Goal: Information Seeking & Learning: Learn about a topic

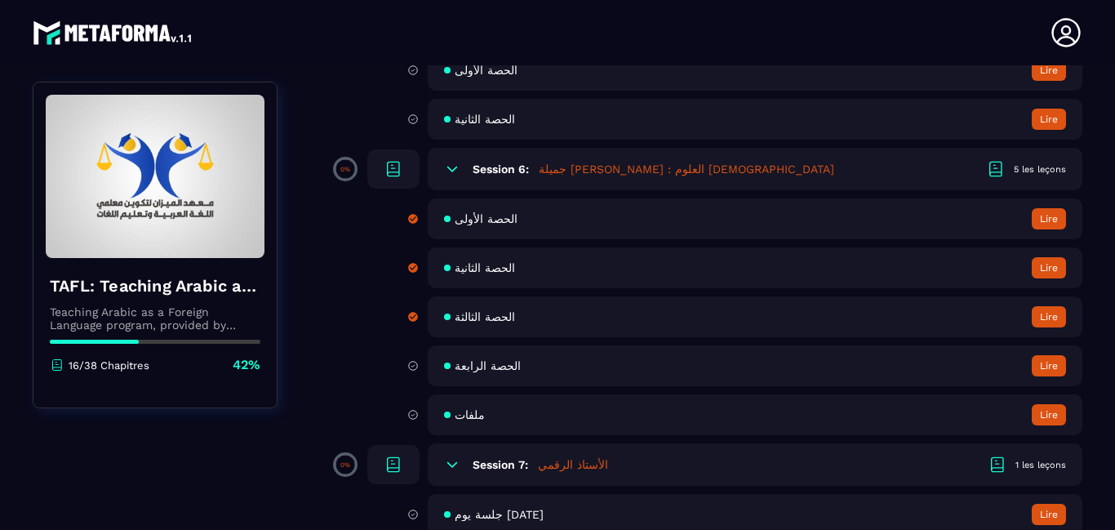
scroll to position [1208, 0]
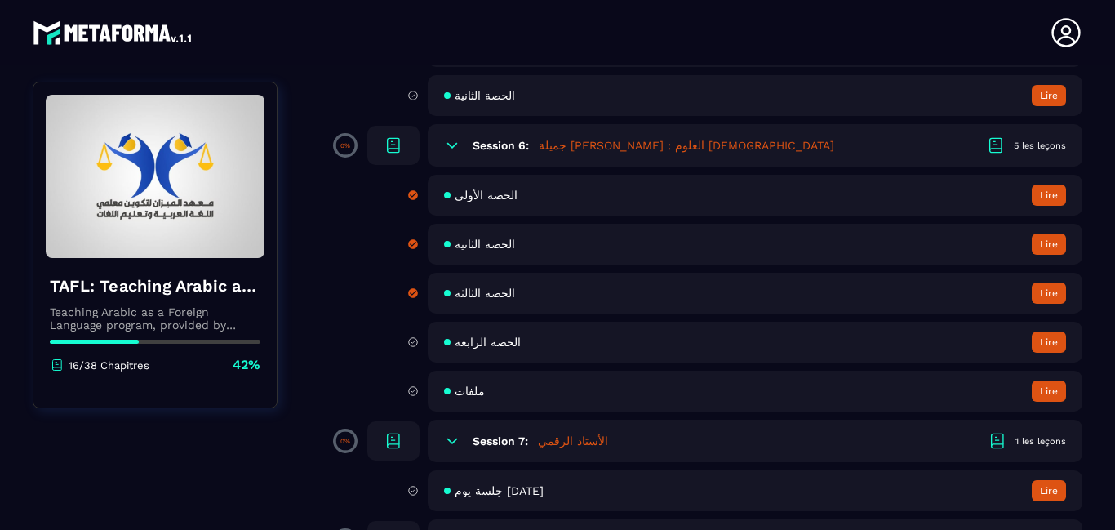
click at [1038, 353] on button "Lire" at bounding box center [1049, 342] width 34 height 21
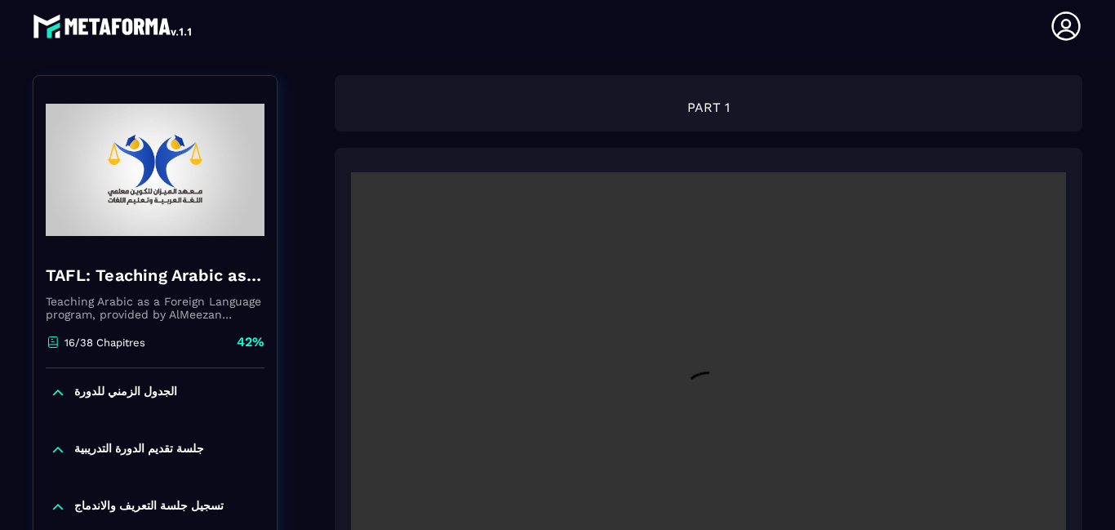
scroll to position [175, 0]
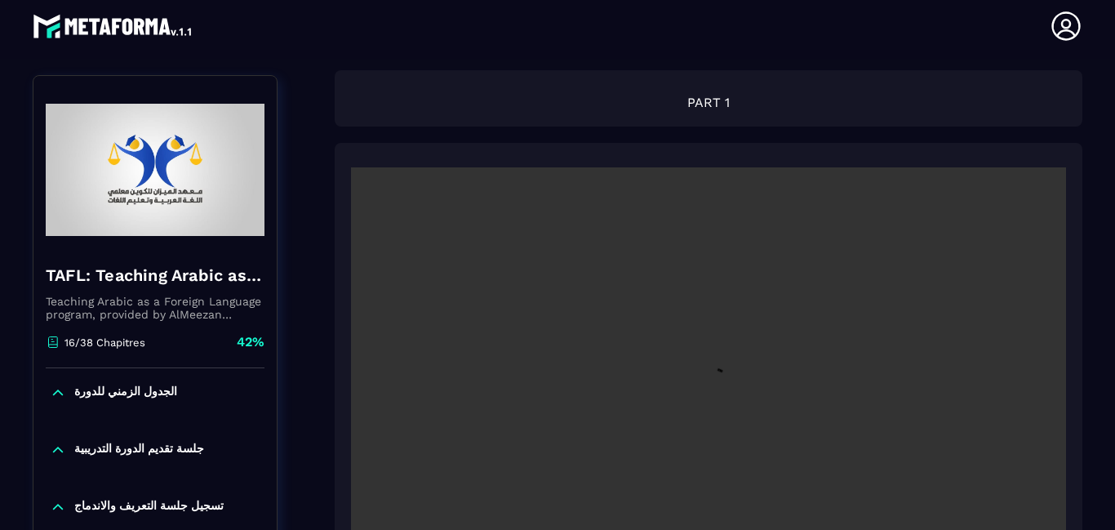
click at [1059, 127] on div "PART 1" at bounding box center [709, 98] width 748 height 56
click at [1084, 163] on section "Formations Questions Communauté Événements Formations / TAFL: Teaching Arabic a…" at bounding box center [557, 294] width 1115 height 471
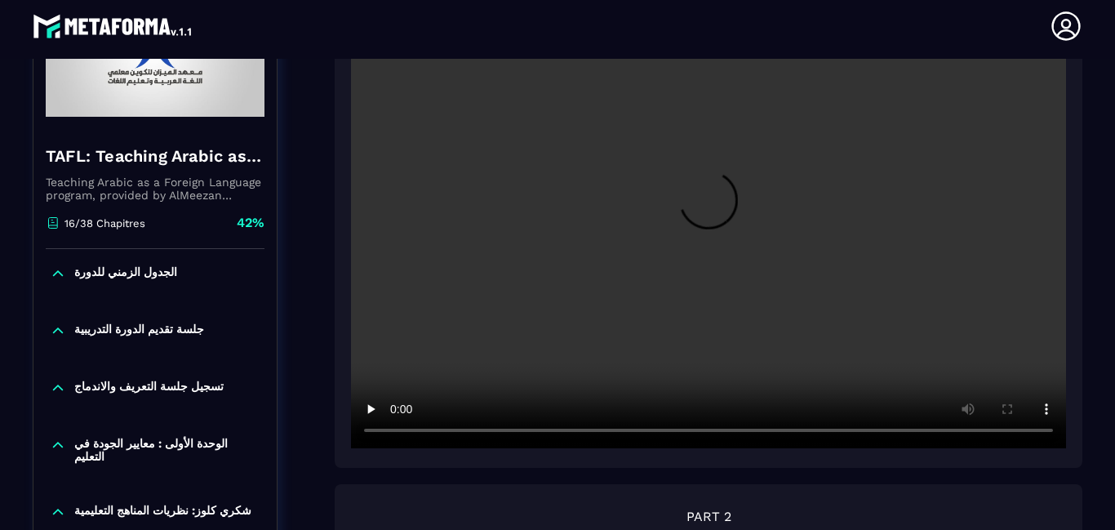
scroll to position [338, 0]
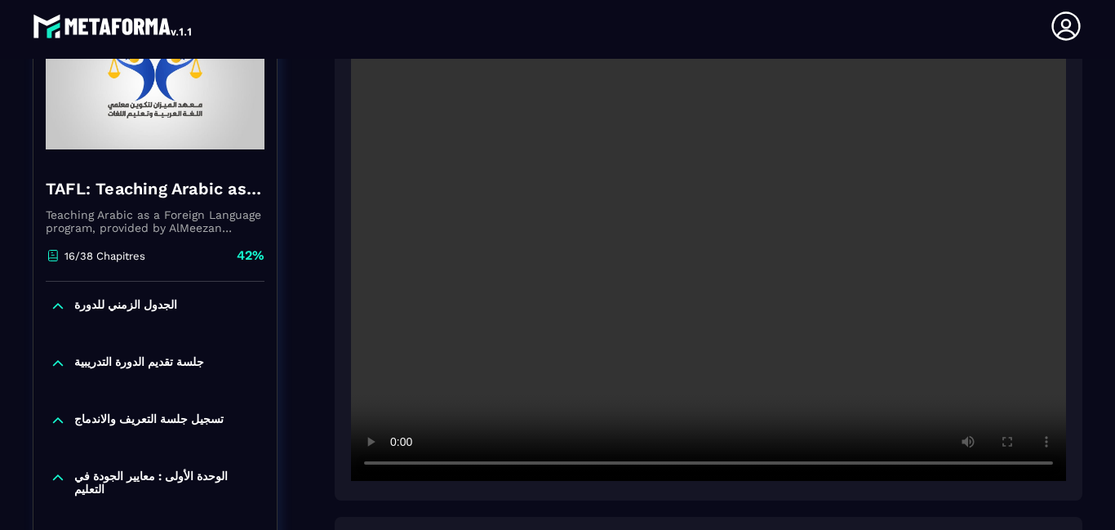
click at [466, 366] on video at bounding box center [708, 242] width 715 height 477
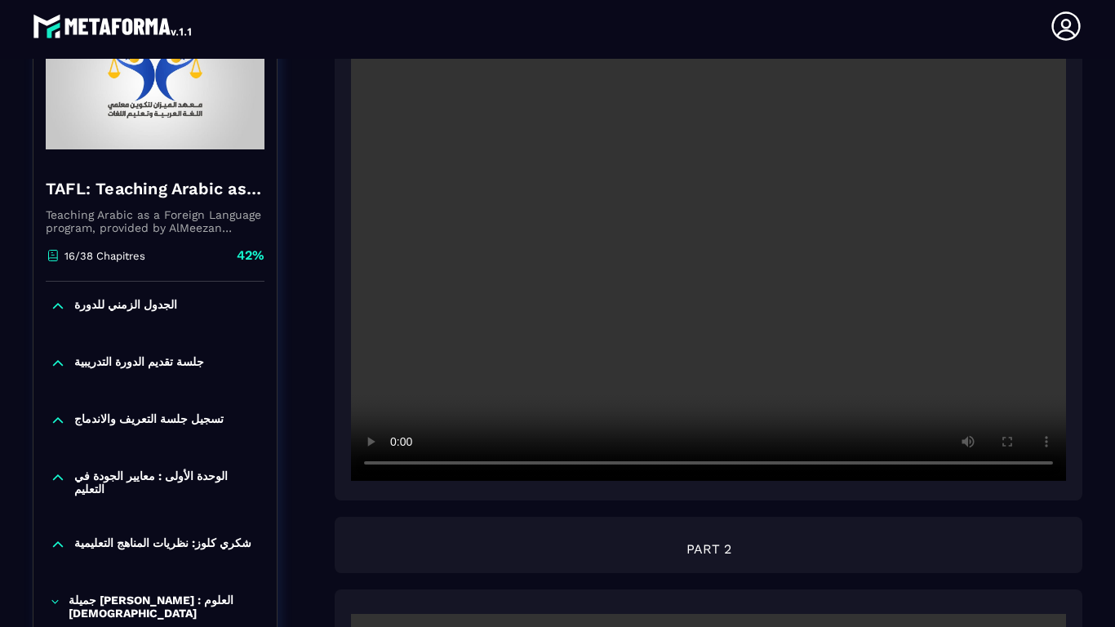
click at [466, 424] on video at bounding box center [708, 242] width 715 height 477
click at [351, 481] on video at bounding box center [708, 242] width 715 height 477
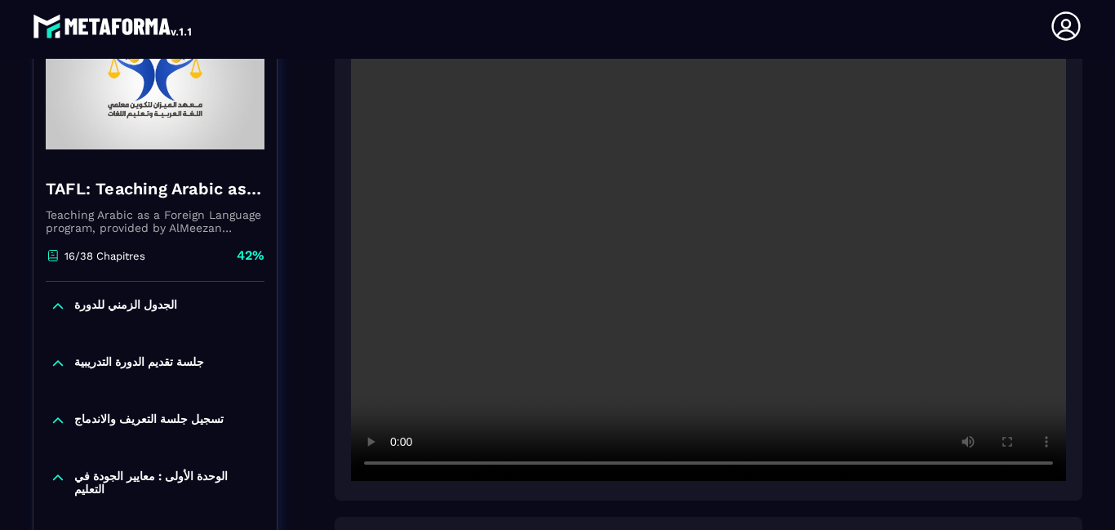
click at [425, 403] on video at bounding box center [708, 242] width 715 height 477
click at [403, 425] on video at bounding box center [708, 242] width 715 height 477
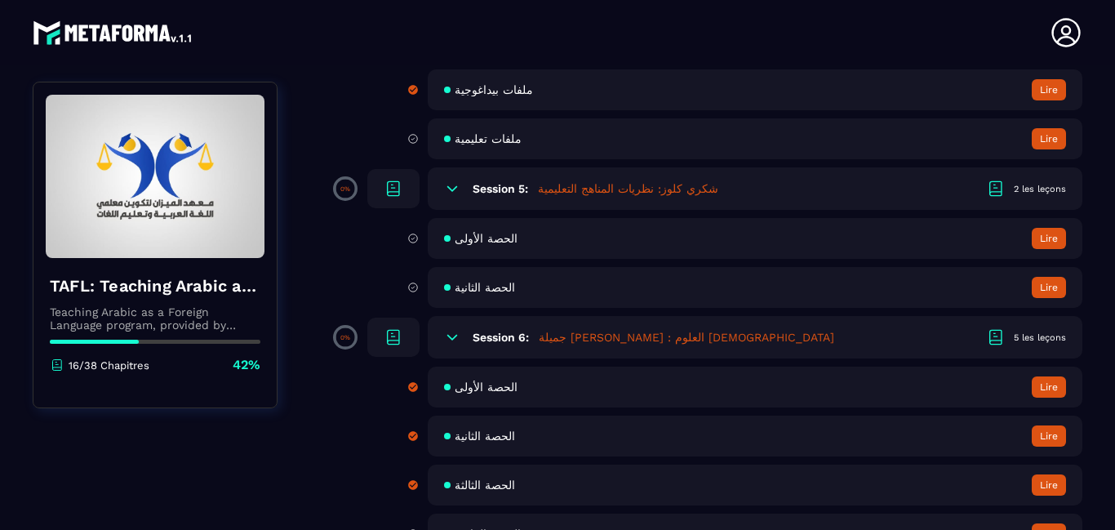
scroll to position [1012, 0]
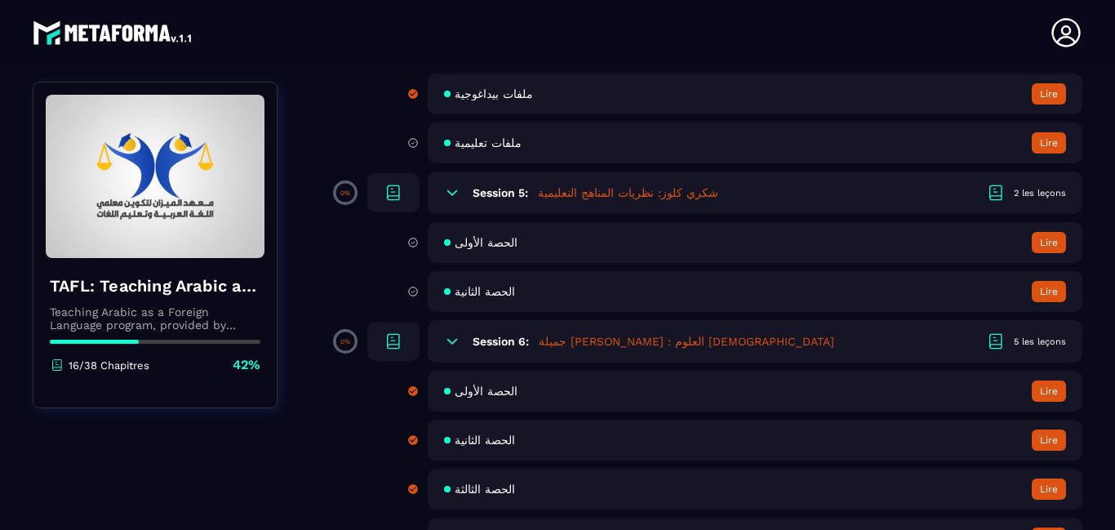
click at [1043, 105] on button "Lire" at bounding box center [1049, 93] width 34 height 21
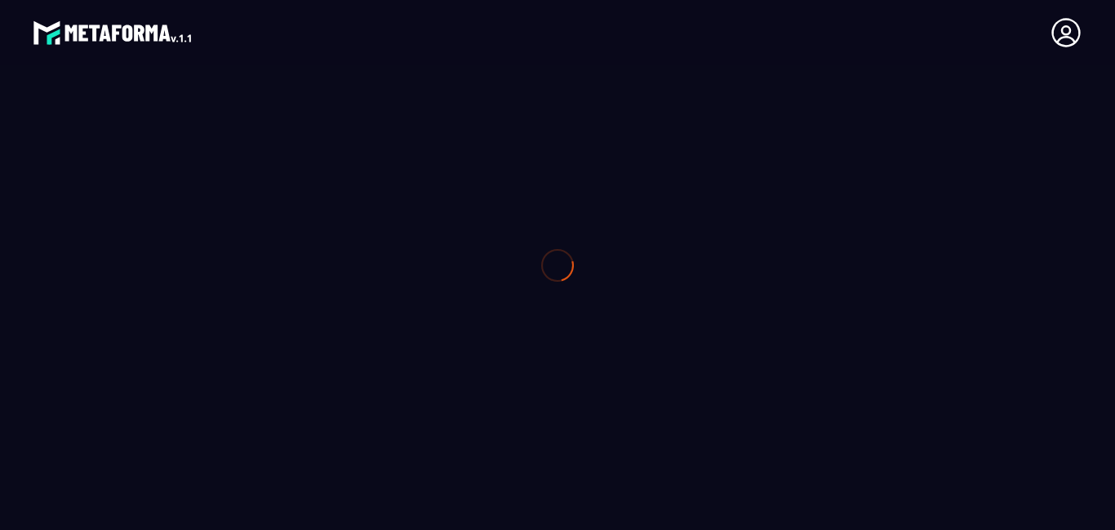
click at [1043, 122] on div at bounding box center [557, 265] width 1115 height 530
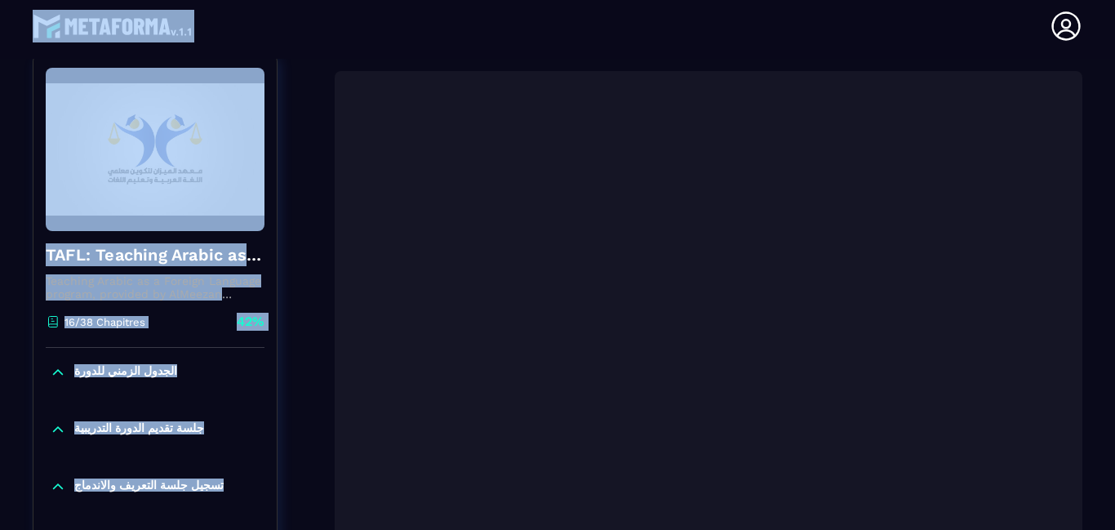
scroll to position [175, 0]
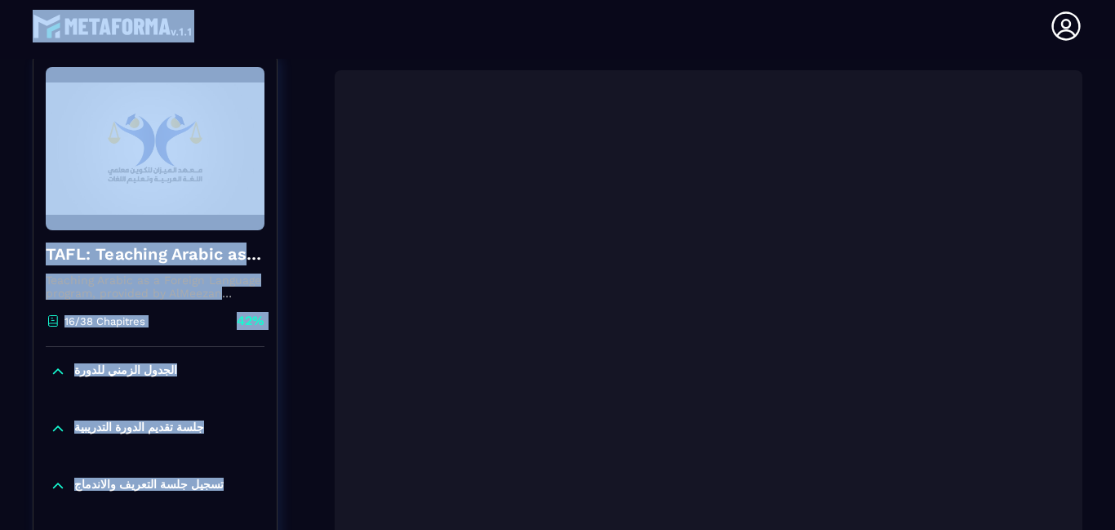
click at [382, 431] on div at bounding box center [708, 333] width 715 height 477
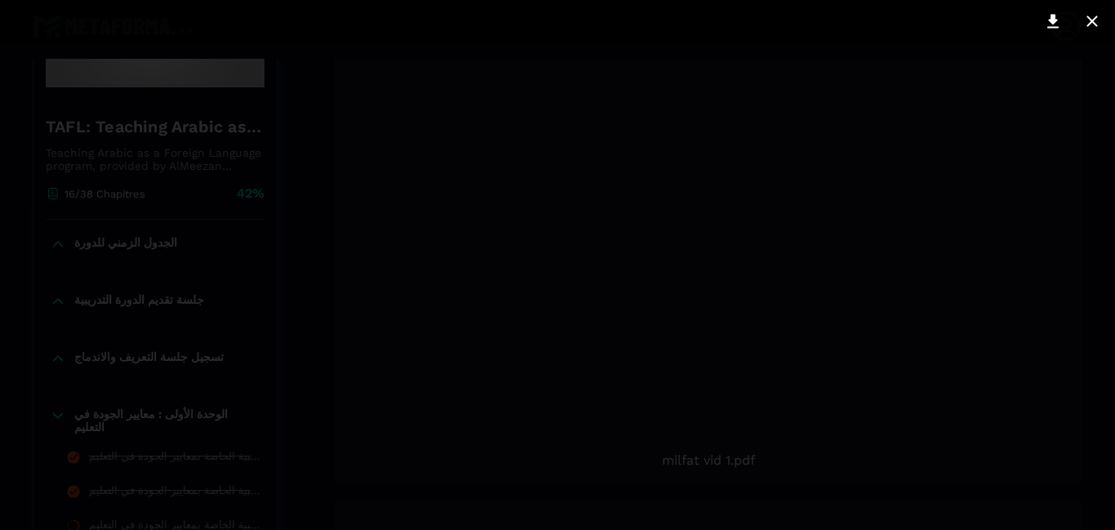
scroll to position [305, 0]
click at [509, 288] on div at bounding box center [557, 265] width 653 height 424
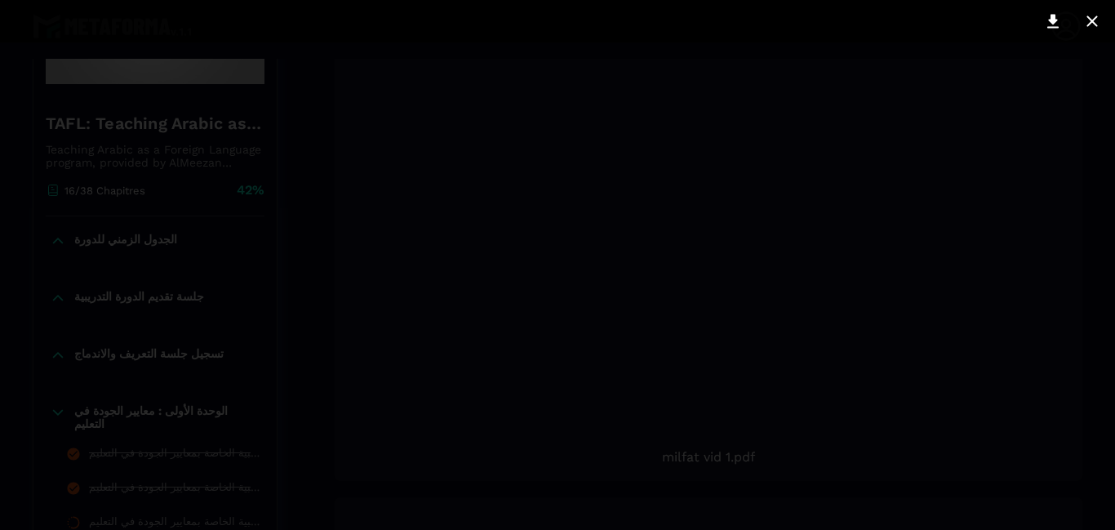
click at [509, 288] on div at bounding box center [557, 265] width 653 height 424
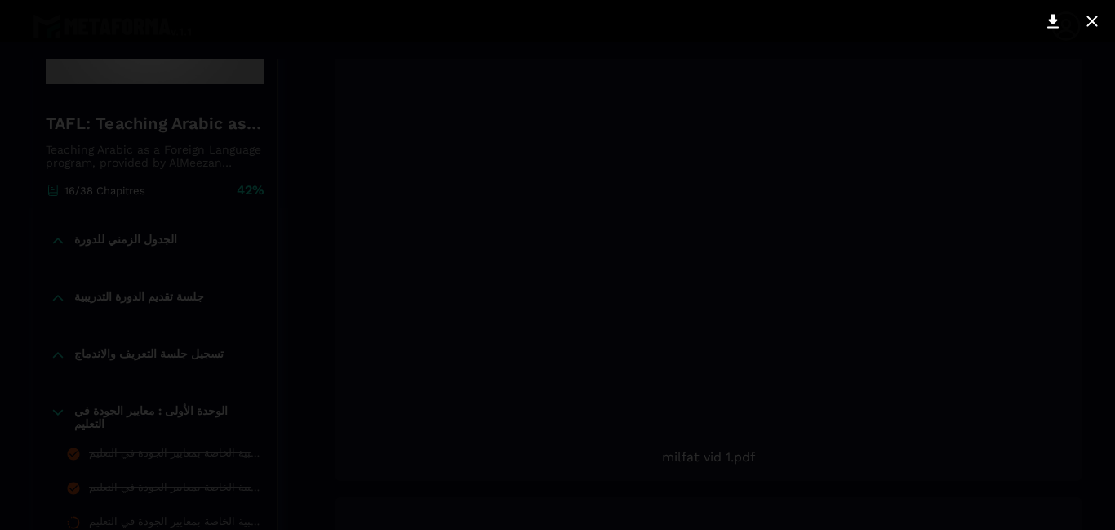
click at [509, 288] on div at bounding box center [557, 265] width 653 height 424
